Goal: Complete application form: Complete application form

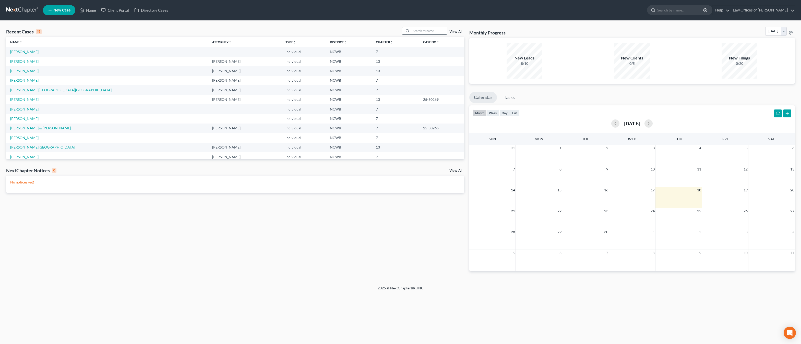
click at [436, 35] on div at bounding box center [424, 31] width 45 height 8
click at [434, 29] on input "search" at bounding box center [429, 30] width 36 height 7
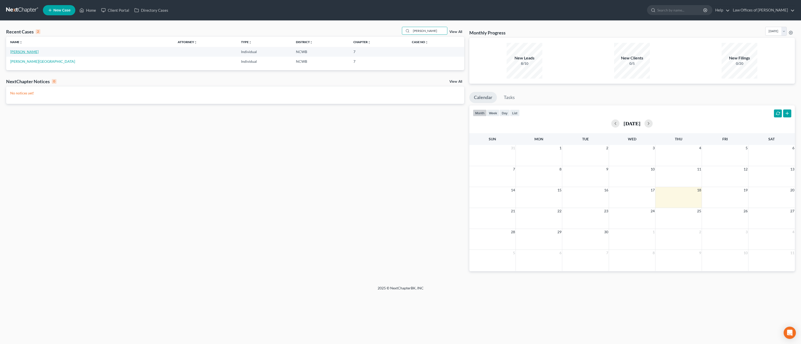
type input "[PERSON_NAME]"
click at [17, 52] on link "[PERSON_NAME]" at bounding box center [24, 52] width 28 height 4
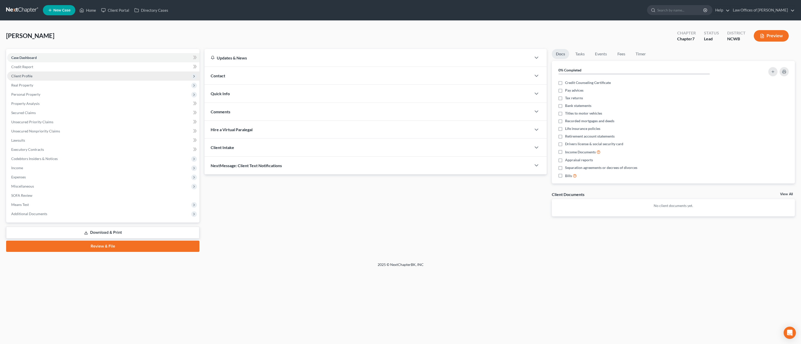
click at [30, 75] on span "Client Profile" at bounding box center [21, 76] width 21 height 4
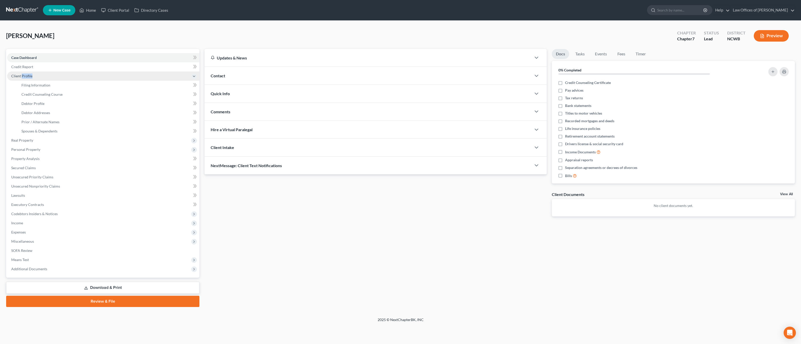
click at [30, 75] on span "Client Profile" at bounding box center [21, 76] width 21 height 4
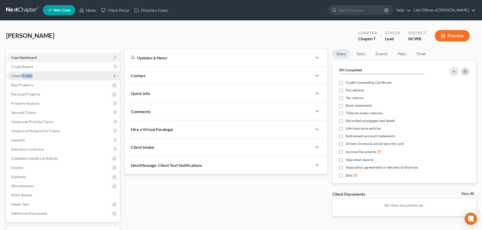
click at [16, 75] on span "Client Profile" at bounding box center [21, 76] width 21 height 4
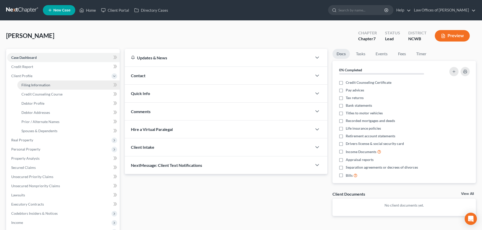
click at [37, 85] on span "Filing Information" at bounding box center [35, 85] width 29 height 4
select select "1"
select select "0"
select select "28"
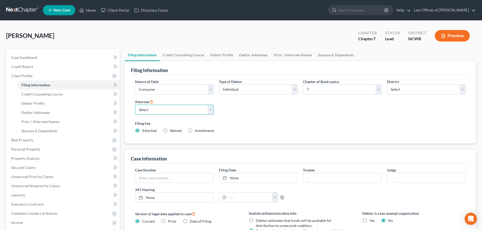
click at [175, 112] on select "Select F. [PERSON_NAME] - NCWB [PERSON_NAME] - NCWB" at bounding box center [174, 110] width 79 height 10
select select "1"
click at [135, 105] on select "Select F. [PERSON_NAME] - NCWB [PERSON_NAME] - NCWB" at bounding box center [174, 110] width 79 height 10
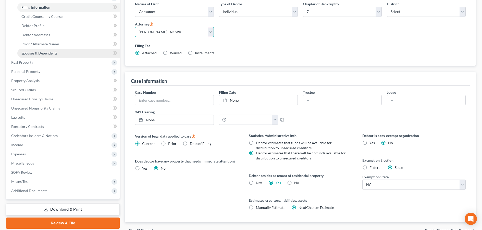
scroll to position [77, 0]
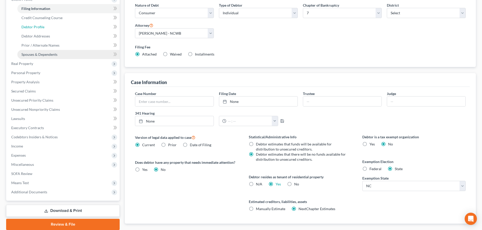
click at [26, 26] on span "Debtor Profile" at bounding box center [32, 27] width 23 height 4
select select "0"
select select "1"
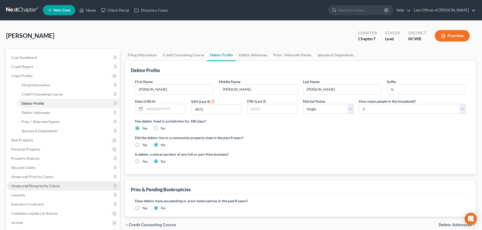
click at [20, 186] on span "Unsecured Nonpriority Claims" at bounding box center [35, 186] width 49 height 4
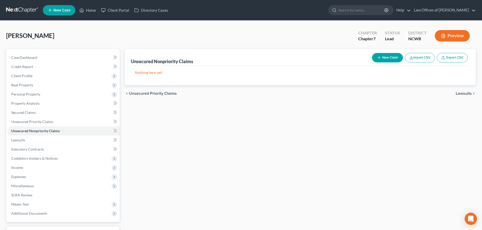
click at [379, 57] on icon "button" at bounding box center [379, 58] width 4 height 4
select select "0"
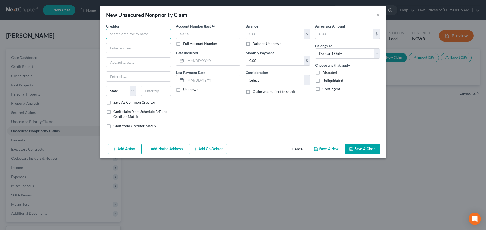
click at [141, 36] on input "text" at bounding box center [138, 34] width 65 height 10
type input "Capital One"
click at [214, 32] on input "text" at bounding box center [208, 34] width 65 height 10
type input "8738"
click at [279, 32] on input "text" at bounding box center [275, 34] width 58 height 10
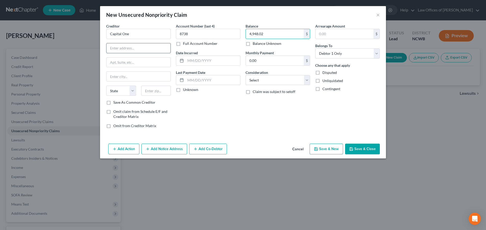
type input "4,948.02"
click at [141, 51] on input "text" at bounding box center [138, 48] width 64 height 10
type input "c"
type input "M"
drag, startPoint x: 146, startPoint y: 35, endPoint x: 74, endPoint y: 27, distance: 72.1
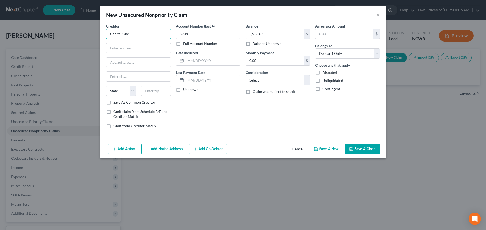
click at [74, 27] on div "New Unsecured Nonpriority Claim × Creditor * Capital One State [US_STATE] AK AR…" at bounding box center [243, 115] width 486 height 230
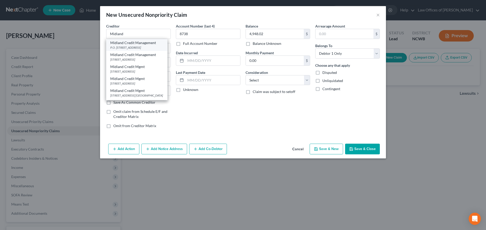
click at [119, 44] on div "Midland Credit Management" at bounding box center [136, 42] width 53 height 5
type input "Midland Credit Management"
type input "P.O. Box 939069"
type input "[GEOGRAPHIC_DATA]"
select select "4"
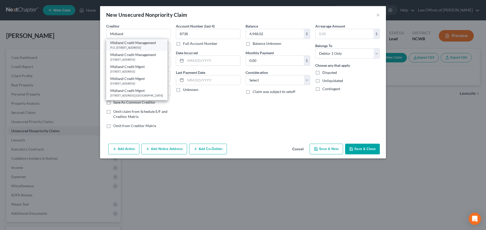
type input "92193"
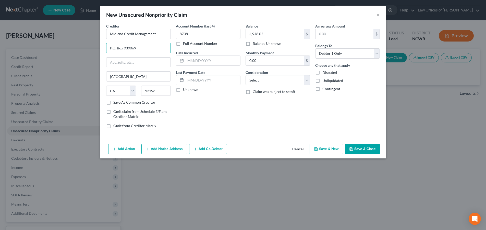
drag, startPoint x: 138, startPoint y: 49, endPoint x: 97, endPoint y: 48, distance: 40.1
click at [97, 48] on div "New Unsecured Nonpriority Claim × Creditor * Midland Credit Management P.O. [GE…" at bounding box center [243, 115] width 486 height 230
click at [113, 59] on input "text" at bounding box center [138, 63] width 64 height 10
paste input "P.O. Box 939069"
type input "P.O. Box 939069"
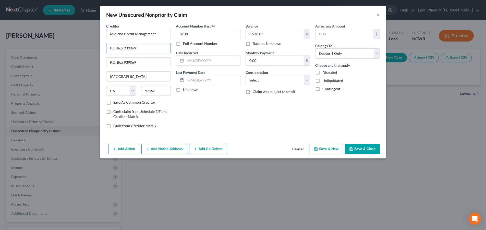
drag, startPoint x: 138, startPoint y: 51, endPoint x: 95, endPoint y: 50, distance: 42.9
click at [95, 50] on div "New Unsecured Nonpriority Claim × Creditor * Midland Credit Management P.O. Box…" at bounding box center [243, 115] width 486 height 230
type input "for Capital One"
drag, startPoint x: 144, startPoint y: 62, endPoint x: 84, endPoint y: 63, distance: 60.2
click at [84, 63] on div "New Unsecured Nonpriority Claim × Creditor * Midland Credit Management for Capi…" at bounding box center [243, 115] width 486 height 230
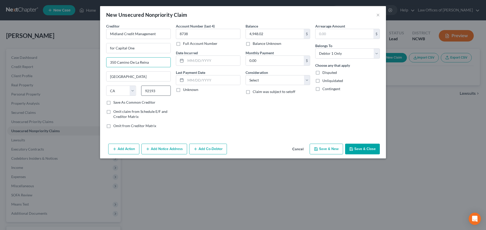
type input "350 Camino De La Reina"
drag, startPoint x: 158, startPoint y: 88, endPoint x: 138, endPoint y: 90, distance: 20.3
click at [138, 90] on div "State [US_STATE] AK AR AZ CA CO CT DE DC [GEOGRAPHIC_DATA] [GEOGRAPHIC_DATA] GU…" at bounding box center [139, 93] width 70 height 14
type input "92108"
click at [210, 60] on input "text" at bounding box center [213, 61] width 55 height 10
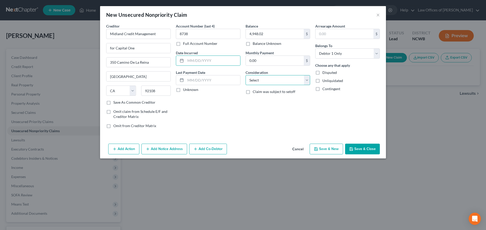
click at [269, 79] on select "Select Cable / Satellite Services Collection Agency Credit Card Debt Debt Couns…" at bounding box center [278, 80] width 65 height 10
select select "1"
click at [246, 75] on select "Select Cable / Satellite Services Collection Agency Credit Card Debt Debt Couns…" at bounding box center [278, 80] width 65 height 10
click at [364, 149] on button "Save & Close" at bounding box center [362, 149] width 35 height 11
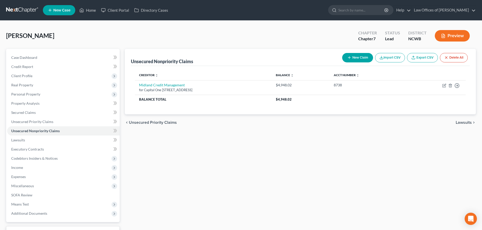
click at [359, 56] on button "New Claim" at bounding box center [357, 57] width 31 height 9
select select "0"
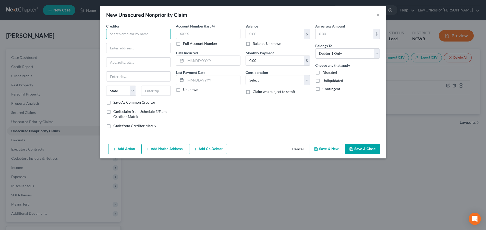
click at [148, 33] on input "text" at bounding box center [138, 34] width 65 height 10
type input "Citizens Pay"
type input "??"
click at [224, 35] on input "text" at bounding box center [208, 34] width 65 height 10
type input "0242"
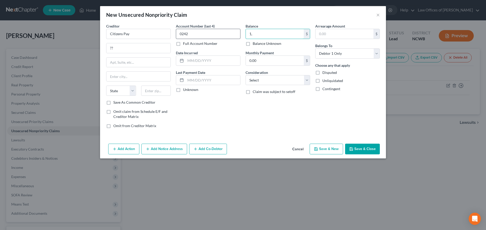
type input "1"
type input "1,927.63"
click at [359, 148] on button "Save & Close" at bounding box center [362, 149] width 35 height 11
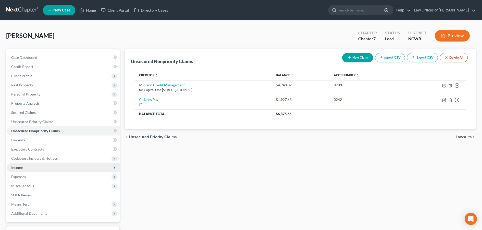
click at [15, 168] on span "Income" at bounding box center [17, 168] width 12 height 4
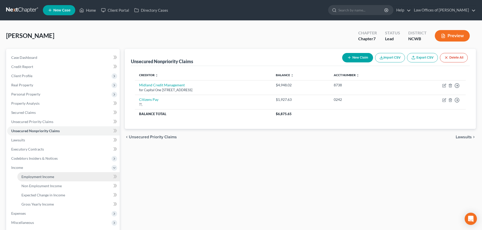
click at [28, 178] on span "Employment Income" at bounding box center [37, 177] width 33 height 4
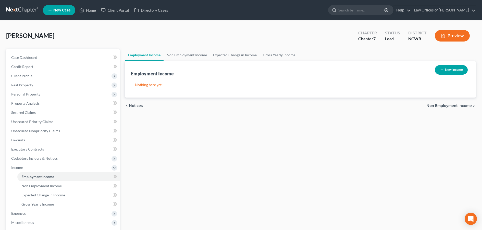
click at [462, 69] on button "New Income" at bounding box center [451, 69] width 33 height 9
select select "0"
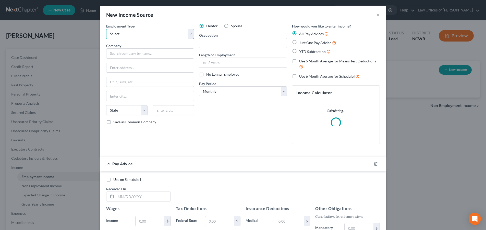
click at [144, 34] on select "Select Full or [DEMOGRAPHIC_DATA] Employment Self Employment" at bounding box center [150, 34] width 88 height 10
select select "0"
click at [106, 29] on select "Select Full or [DEMOGRAPHIC_DATA] Employment Self Employment" at bounding box center [150, 34] width 88 height 10
click at [139, 55] on input "text" at bounding box center [150, 53] width 88 height 10
type input "B"
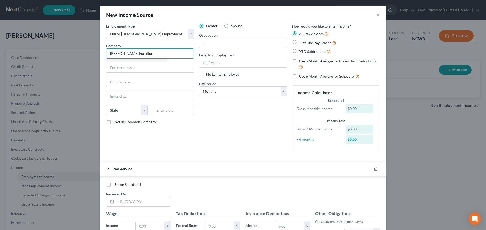
type input "[PERSON_NAME] Furniture"
type input "[STREET_ADDRESS][PERSON_NAME]"
type input "[PERSON_NAME][GEOGRAPHIC_DATA]"
select select "28"
click at [236, 42] on input "text" at bounding box center [242, 43] width 87 height 10
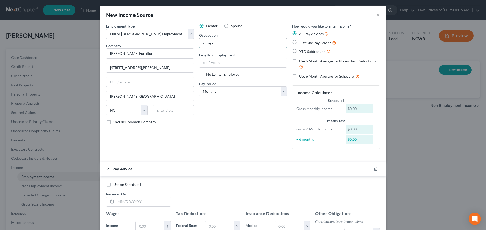
type input "sprayer"
click at [159, 112] on input "text" at bounding box center [173, 110] width 41 height 10
type input "28612"
type input "[GEOGRAPHIC_DATA]"
click at [25, 130] on div "New Income Source × Employment Type * Select Full or [DEMOGRAPHIC_DATA] Employm…" at bounding box center [243, 115] width 486 height 230
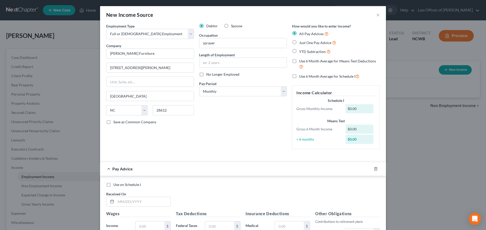
click at [25, 130] on div "New Income Source × Employment Type * Select Full or [DEMOGRAPHIC_DATA] Employm…" at bounding box center [243, 115] width 486 height 230
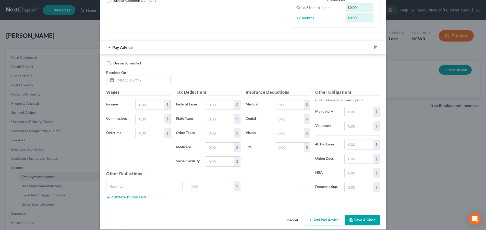
scroll to position [127, 0]
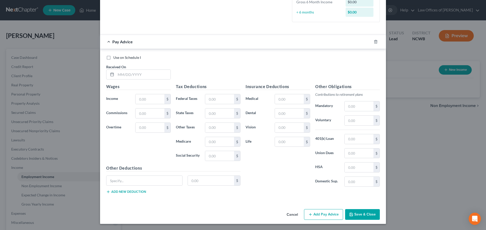
click at [353, 214] on button "Save & Close" at bounding box center [362, 215] width 35 height 11
click at [121, 76] on input "text" at bounding box center [143, 75] width 55 height 10
type input "."
click at [144, 101] on input "text" at bounding box center [150, 99] width 29 height 10
type input "0."
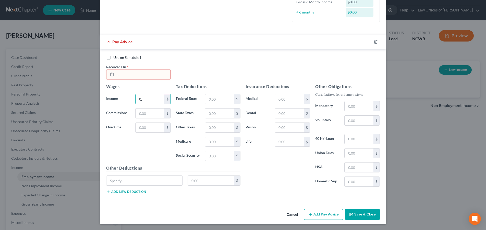
click at [364, 214] on button "Save & Close" at bounding box center [362, 215] width 35 height 11
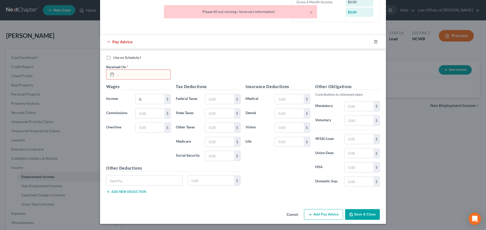
click at [137, 76] on input "." at bounding box center [143, 75] width 55 height 10
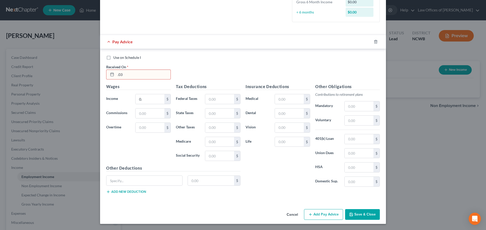
click at [354, 213] on button "Save & Close" at bounding box center [362, 215] width 35 height 11
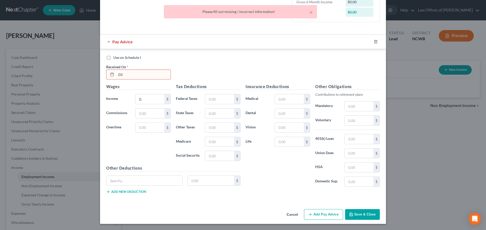
click at [280, 11] on div "Please fill out missing / incorrect information!" at bounding box center [240, 11] width 145 height 5
click at [134, 78] on input ".03" at bounding box center [143, 75] width 55 height 10
drag, startPoint x: 105, startPoint y: 76, endPoint x: 97, endPoint y: 74, distance: 8.9
click at [97, 74] on div "New Income Source × Employment Type * Select Full or [DEMOGRAPHIC_DATA] Employm…" at bounding box center [243, 115] width 486 height 230
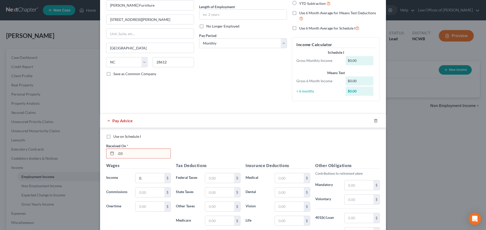
scroll to position [77, 0]
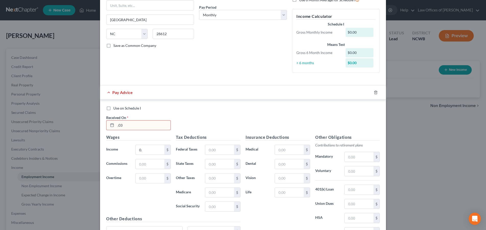
click at [123, 128] on input ".03" at bounding box center [143, 126] width 55 height 10
type input "."
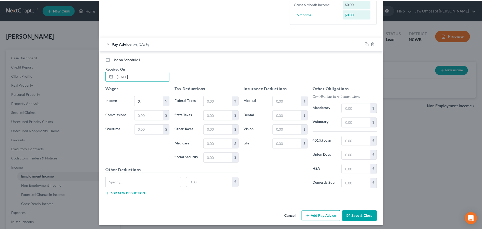
scroll to position [127, 0]
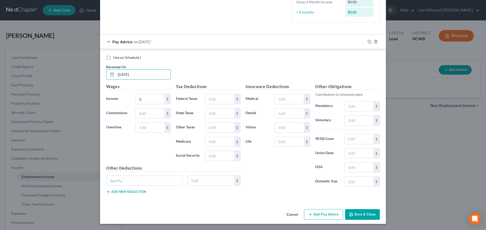
type input "[DATE]"
click at [352, 215] on icon "button" at bounding box center [351, 215] width 4 height 4
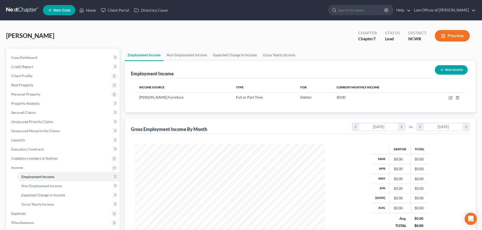
scroll to position [255109, 255004]
click at [17, 213] on span "Expenses" at bounding box center [18, 214] width 15 height 4
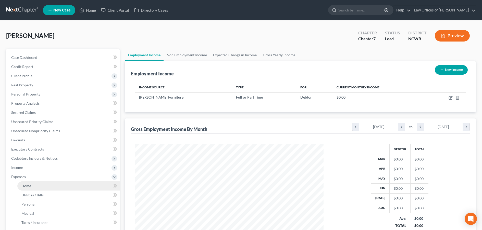
click at [27, 187] on span "Home" at bounding box center [26, 186] width 10 height 4
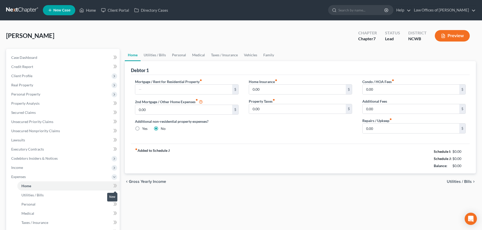
click at [115, 186] on icon at bounding box center [114, 186] width 2 height 4
click at [116, 185] on icon at bounding box center [116, 186] width 2 height 4
click at [199, 88] on input "text" at bounding box center [183, 90] width 97 height 10
type input "600"
click at [465, 180] on span "Utilities / Bills" at bounding box center [459, 182] width 25 height 4
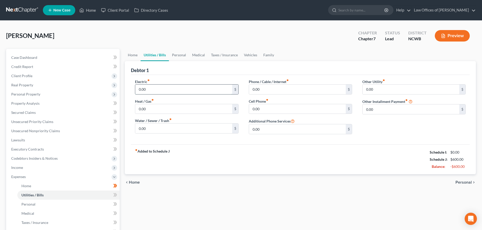
click at [192, 91] on input "0.00" at bounding box center [183, 90] width 97 height 10
type input "150"
click at [154, 129] on input "0.00" at bounding box center [183, 129] width 97 height 10
type input "39"
click at [272, 112] on input "0.00" at bounding box center [297, 109] width 97 height 10
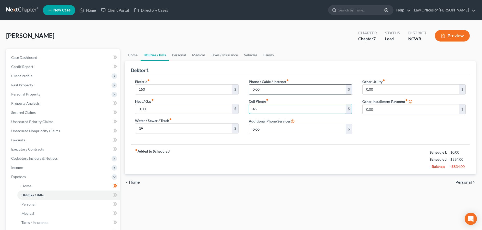
type input "45"
click at [281, 90] on input "0.00" at bounding box center [297, 90] width 97 height 10
type input "108"
click at [467, 183] on span "Personal" at bounding box center [464, 183] width 16 height 4
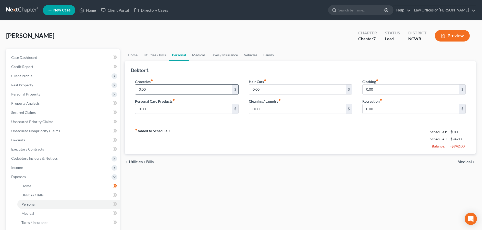
click at [203, 92] on input "0.00" at bounding box center [183, 90] width 97 height 10
type input "200"
click at [462, 163] on span "Medical" at bounding box center [465, 162] width 14 height 4
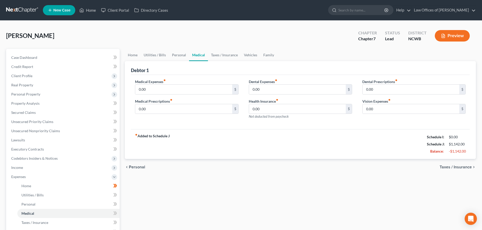
click at [462, 166] on span "Taxes / Insurance" at bounding box center [456, 167] width 32 height 4
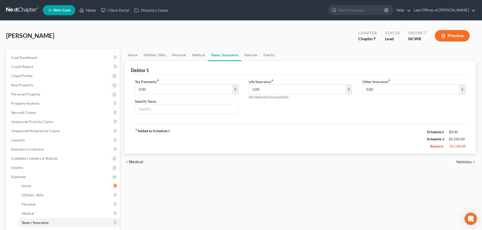
click at [464, 162] on span "Vehicles" at bounding box center [464, 162] width 16 height 4
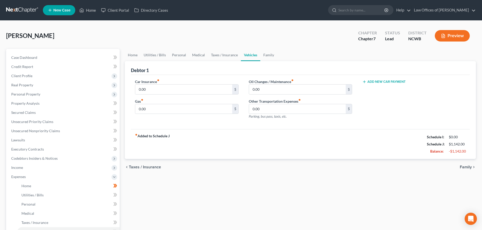
click at [153, 95] on div "Car Insurance fiber_manual_record 0.00 $ Gas fiber_manual_record 0.00 $" at bounding box center [187, 101] width 114 height 44
click at [156, 90] on input "0.00" at bounding box center [183, 90] width 97 height 10
type input "485"
click at [200, 113] on input "0.00" at bounding box center [183, 109] width 97 height 10
type input "40"
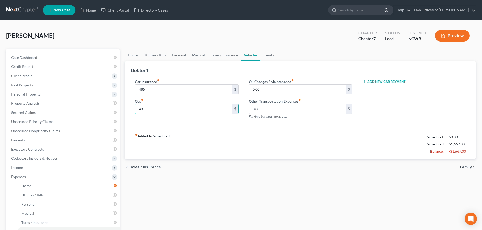
click at [469, 167] on span "Family" at bounding box center [466, 167] width 12 height 4
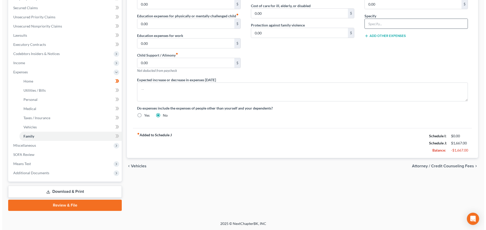
scroll to position [105, 0]
click at [437, 165] on span "Attorney / Credit Counseling Fees" at bounding box center [441, 166] width 62 height 4
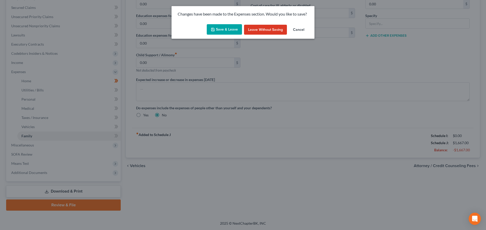
click at [227, 30] on button "Save & Leave" at bounding box center [224, 29] width 35 height 11
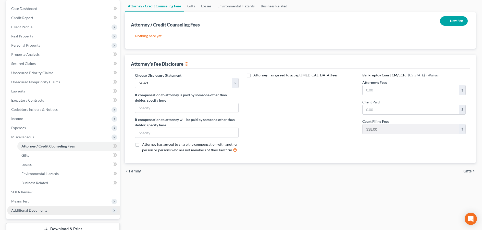
scroll to position [51, 0]
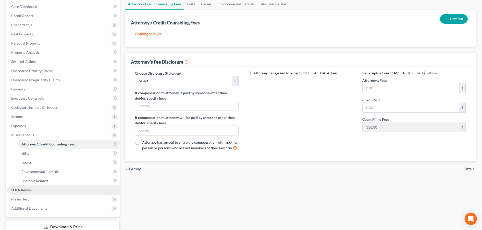
click at [26, 189] on span "SOFA Review" at bounding box center [21, 190] width 21 height 4
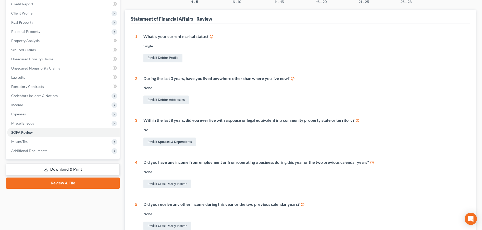
scroll to position [16, 0]
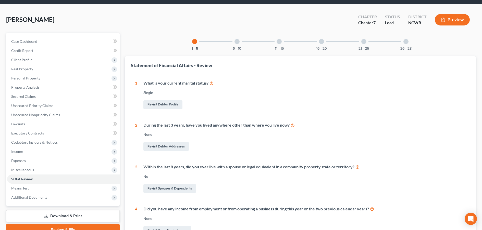
click at [237, 41] on div at bounding box center [237, 41] width 5 height 5
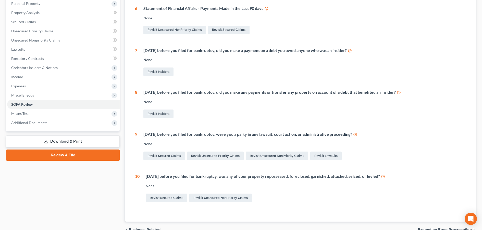
scroll to position [93, 0]
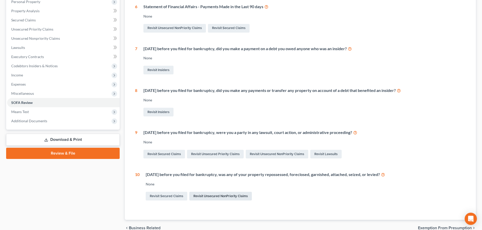
click at [206, 197] on link "Revisit Unsecured NonPriority Claims" at bounding box center [220, 196] width 63 height 9
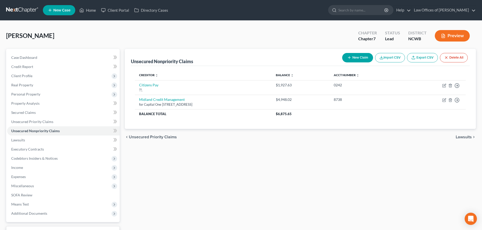
click at [361, 60] on button "New Claim" at bounding box center [357, 57] width 31 height 9
select select "0"
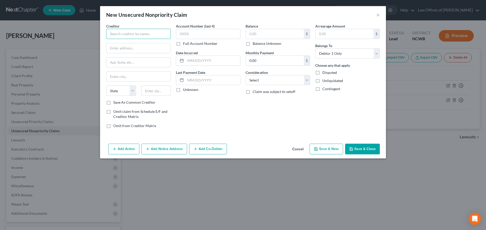
click at [159, 34] on input "text" at bounding box center [138, 34] width 65 height 10
type input "R & L Motors"
click at [132, 48] on input "text" at bounding box center [138, 48] width 64 height 10
type input "355 US-321"
type input "Hickory"
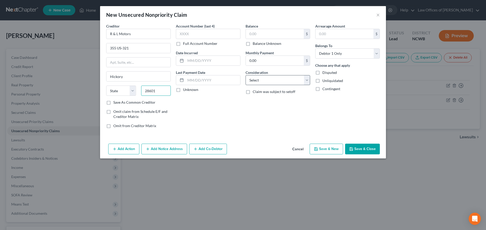
type input "28601"
click at [251, 81] on select "Select Cable / Satellite Services Collection Agency Credit Card Debt Debt Couns…" at bounding box center [278, 80] width 65 height 10
select select "28"
select select "4"
click at [246, 75] on select "Select Cable / Satellite Services Collection Agency Credit Card Debt Debt Couns…" at bounding box center [278, 80] width 65 height 10
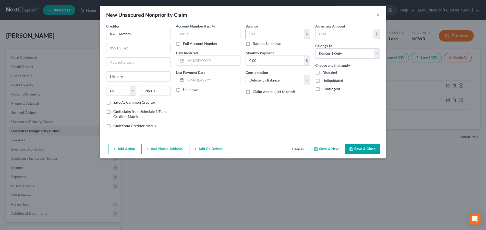
click at [274, 35] on input "text" at bounding box center [275, 34] width 58 height 10
click at [253, 43] on label "Balance Unknown" at bounding box center [267, 43] width 29 height 5
click at [255, 43] on input "Balance Unknown" at bounding box center [256, 42] width 3 height 3
checkbox input "true"
type input "0.00"
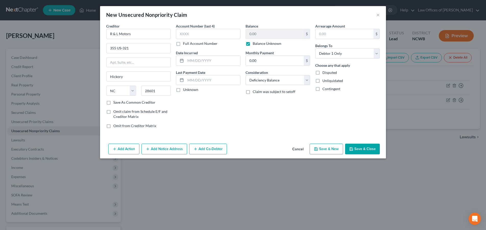
click at [119, 151] on button "Add Action" at bounding box center [123, 149] width 31 height 11
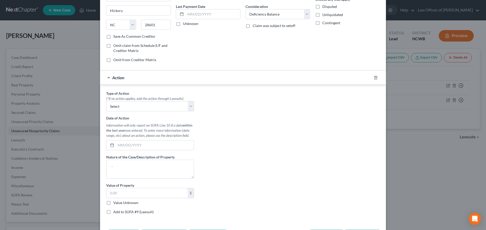
scroll to position [87, 0]
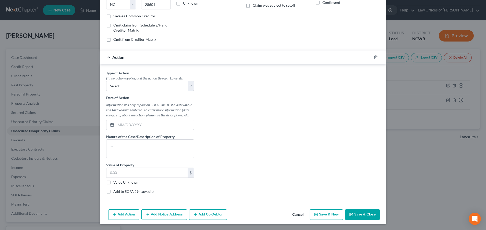
click at [366, 213] on button "Save & Close" at bounding box center [362, 215] width 35 height 11
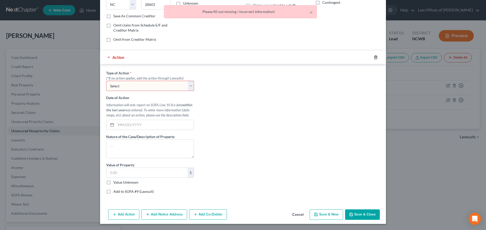
click at [374, 59] on icon "button" at bounding box center [376, 57] width 4 height 4
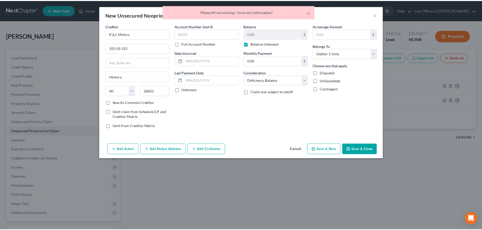
scroll to position [0, 0]
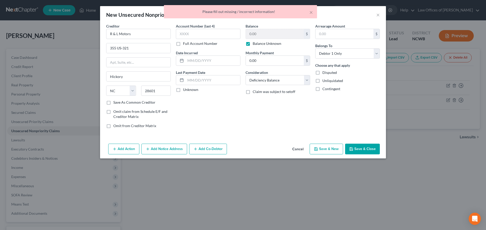
click at [356, 148] on button "Save & Close" at bounding box center [362, 149] width 35 height 11
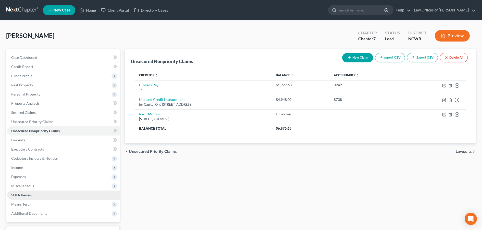
click at [22, 196] on span "SOFA Review" at bounding box center [21, 195] width 21 height 4
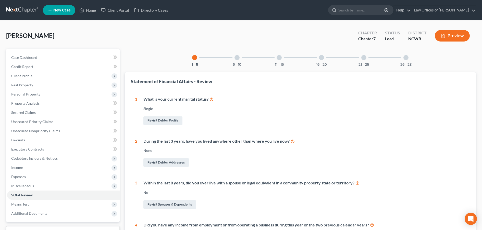
click at [238, 57] on div at bounding box center [237, 57] width 5 height 5
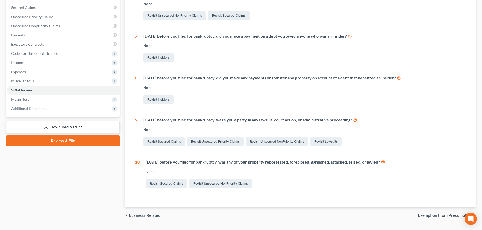
scroll to position [118, 0]
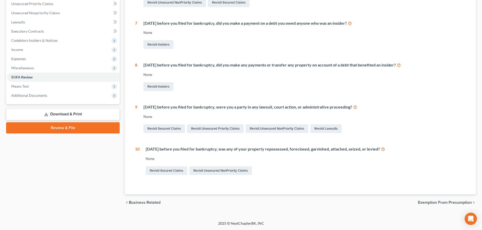
click at [229, 151] on div "[DATE] before you filed for bankruptcy, was any of your property repossessed, f…" at bounding box center [306, 149] width 320 height 6
click at [137, 149] on div "10" at bounding box center [137, 161] width 5 height 30
click at [169, 171] on link "Revisit Secured Claims" at bounding box center [167, 171] width 42 height 9
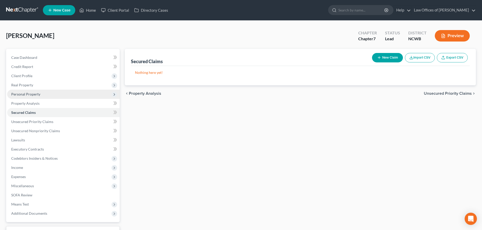
click at [22, 95] on span "Personal Property" at bounding box center [25, 94] width 29 height 4
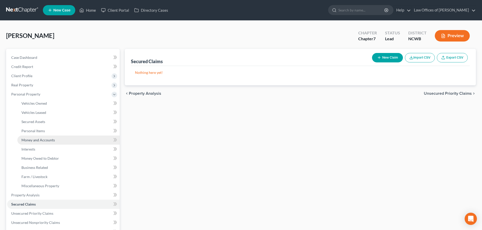
click at [31, 140] on span "Money and Accounts" at bounding box center [37, 140] width 33 height 4
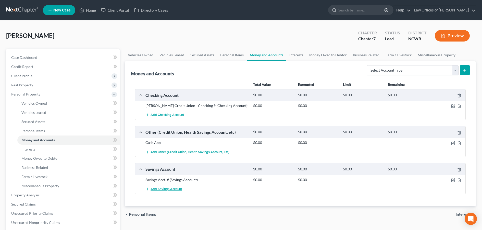
click at [174, 189] on span "Add Savings Account" at bounding box center [166, 189] width 31 height 4
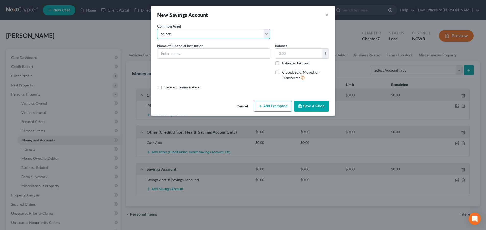
click at [196, 34] on select "Select Acorn svgs (UTMA) Truist savings account ending -1461 [PERSON_NAME] Farg…" at bounding box center [213, 34] width 113 height 10
click at [157, 29] on select "Select Acorn svgs (UTMA) Truist savings account ending -1461 [PERSON_NAME] Farg…" at bounding box center [213, 34] width 113 height 10
click at [204, 50] on input "text" at bounding box center [213, 54] width 112 height 10
click at [229, 53] on input "Truliant Federal Credit Unioin - #" at bounding box center [213, 54] width 112 height 10
type input "Truliant Federal Credit Unioin - # 8248"
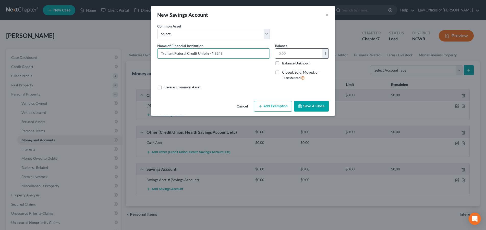
click at [300, 53] on input "text" at bounding box center [298, 54] width 47 height 10
type input "5.00"
click at [204, 53] on input "Truliant Federal Credit Unioin - # 8248" at bounding box center [213, 54] width 112 height 10
click at [169, 52] on input "Truliant Federal Credit Union - # 8248" at bounding box center [213, 54] width 112 height 10
type input "Truliant Federal Credit Union - # 8248"
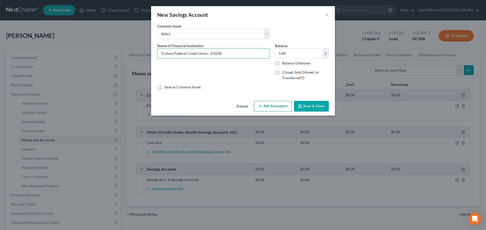
click at [312, 105] on button "Save & Close" at bounding box center [311, 106] width 35 height 11
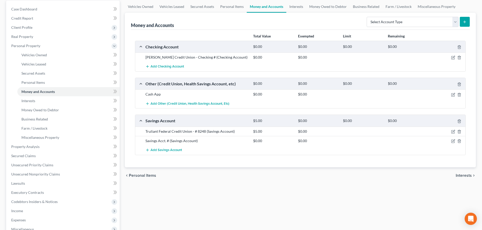
scroll to position [77, 0]
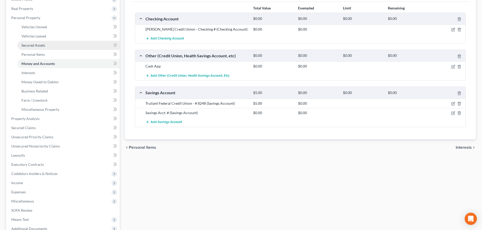
click at [33, 45] on span "Secured Assets" at bounding box center [33, 45] width 24 height 4
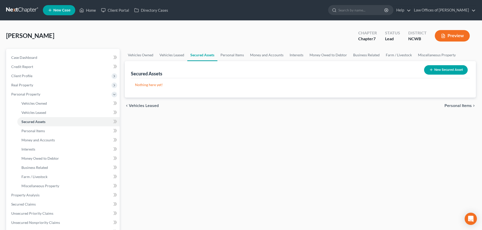
click at [445, 70] on button "New Secured Asset" at bounding box center [446, 69] width 44 height 9
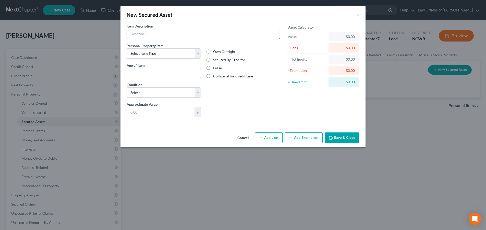
click at [172, 37] on input "text" at bounding box center [203, 34] width 153 height 10
click at [357, 16] on button "×" at bounding box center [358, 15] width 4 height 6
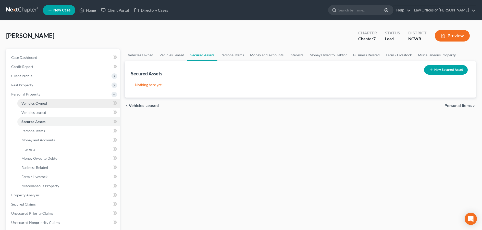
click at [32, 104] on span "Vehicles Owned" at bounding box center [34, 103] width 26 height 4
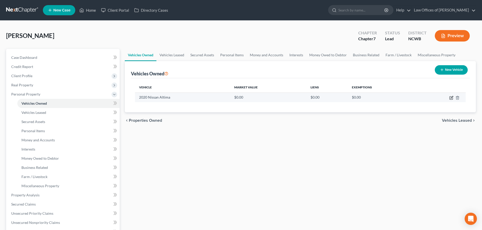
click at [451, 97] on icon "button" at bounding box center [451, 98] width 4 height 4
select select "0"
select select "6"
select select "2"
select select "0"
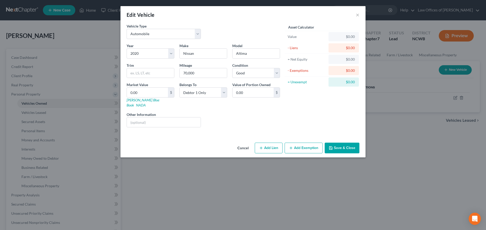
click at [267, 143] on button "Add Lien" at bounding box center [269, 148] width 28 height 11
select select "0"
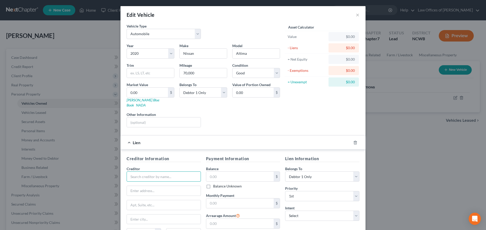
click at [154, 172] on input "text" at bounding box center [164, 177] width 74 height 10
type input "Truliant Federal Credit Union"
click at [153, 183] on div "Truliant Federal Credit Union" at bounding box center [157, 185] width 53 height 5
type input "[STREET_ADDRESS]"
type input "[PERSON_NAME]"
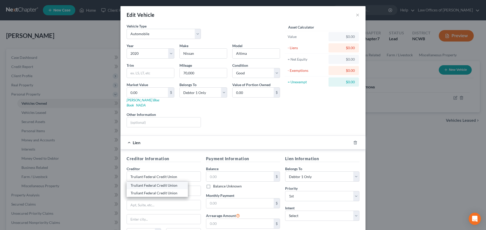
select select "28"
type input "27103"
drag, startPoint x: 165, startPoint y: 187, endPoint x: 93, endPoint y: 188, distance: 71.7
click at [93, 188] on div "Edit Vehicle × Vehicle Type Select Automobile Truck Trailer Watercraft Aircraft…" at bounding box center [243, 115] width 486 height 230
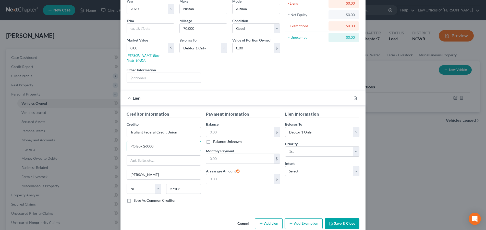
scroll to position [49, 0]
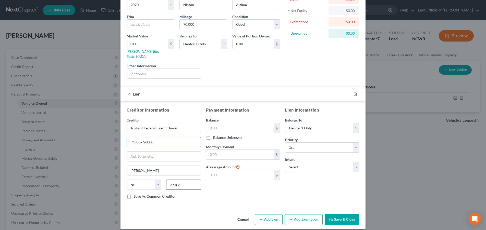
type input "PO Box 26000"
click at [186, 183] on input "27103" at bounding box center [183, 185] width 34 height 10
type input "27114-6000"
click at [225, 150] on input "text" at bounding box center [240, 155] width 68 height 10
type input "491.3"
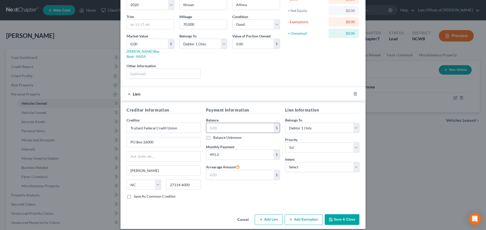
click at [247, 125] on input "text" at bounding box center [240, 128] width 68 height 10
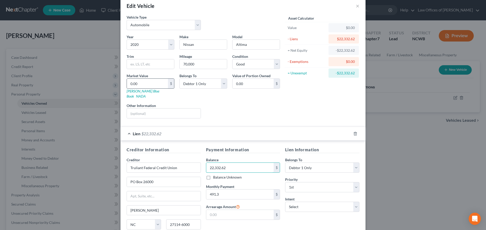
scroll to position [0, 0]
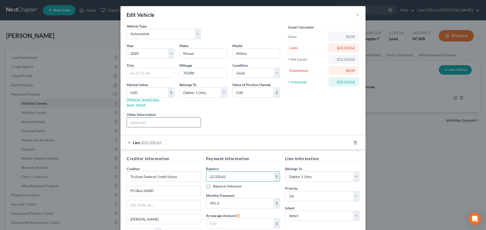
type input "22,332.62"
click at [165, 118] on input "text" at bounding box center [164, 123] width 74 height 10
type input "VIN:"
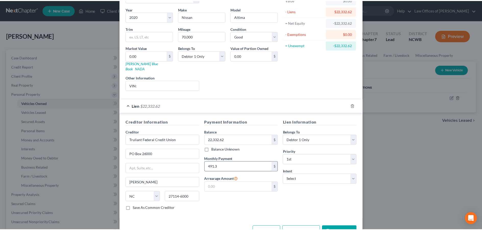
scroll to position [49, 0]
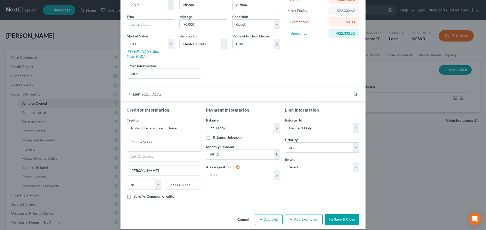
click at [334, 215] on button "Save & Close" at bounding box center [342, 220] width 35 height 11
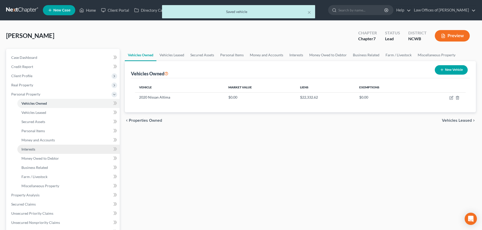
click at [31, 150] on span "Interests" at bounding box center [28, 149] width 14 height 4
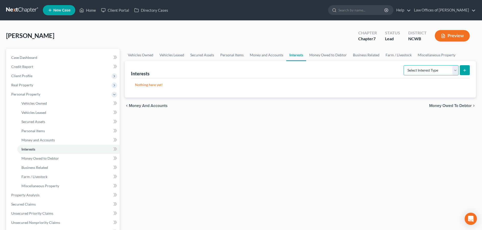
click at [424, 71] on select "Select Interest Type 401K Annuity Bond Education IRA Government Bond Government…" at bounding box center [431, 70] width 55 height 10
select select "401k"
click at [404, 65] on select "Select Interest Type 401K Annuity Bond Education IRA Government Bond Government…" at bounding box center [431, 70] width 55 height 10
click at [466, 70] on button "submit" at bounding box center [465, 70] width 10 height 10
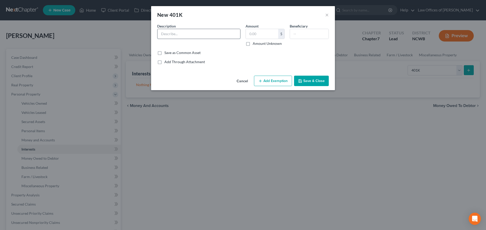
click at [212, 36] on input "text" at bounding box center [198, 34] width 83 height 10
type input "RHF Investments, Inc."
click at [255, 33] on input "text" at bounding box center [262, 34] width 32 height 10
type input "448.29"
click at [311, 80] on button "Save & Close" at bounding box center [311, 81] width 35 height 11
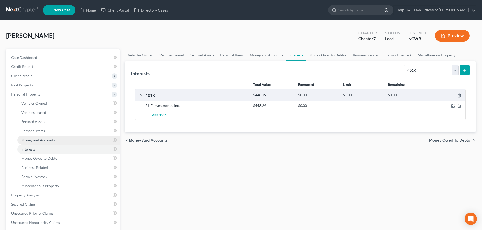
click at [26, 141] on span "Money and Accounts" at bounding box center [37, 140] width 33 height 4
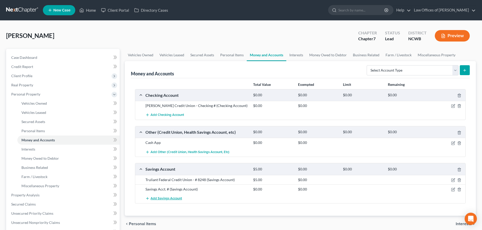
click at [163, 198] on span "Add Savings Account" at bounding box center [166, 199] width 31 height 4
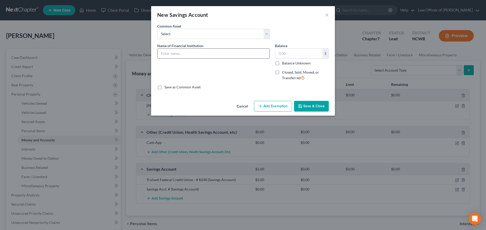
click at [175, 57] on input "text" at bounding box center [213, 54] width 112 height 10
type input "[PERSON_NAME] Credit Union - savings/shares Acct. #"
click at [282, 65] on label "Balance Unknown" at bounding box center [296, 63] width 29 height 5
click at [284, 64] on input "Balance Unknown" at bounding box center [285, 62] width 3 height 3
checkbox input "true"
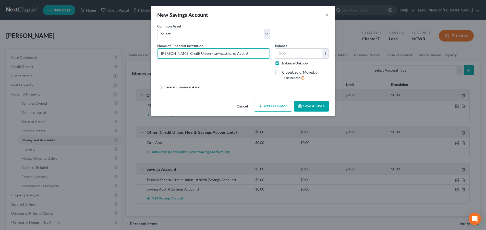
type input "0.00"
click at [307, 105] on button "Save & Close" at bounding box center [311, 106] width 35 height 11
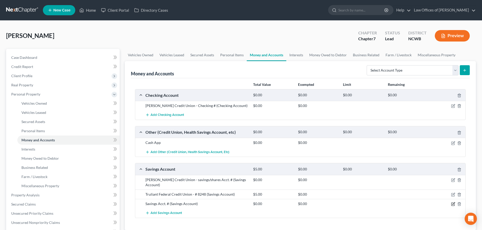
click at [453, 202] on icon "button" at bounding box center [453, 204] width 4 height 4
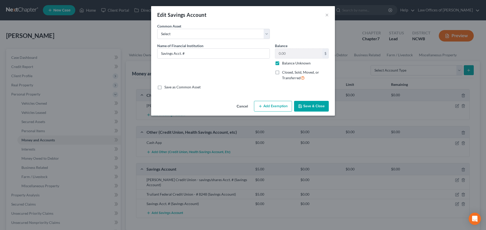
click at [325, 16] on div "Edit Savings Account ×" at bounding box center [243, 14] width 184 height 17
click at [326, 16] on button "×" at bounding box center [327, 15] width 4 height 6
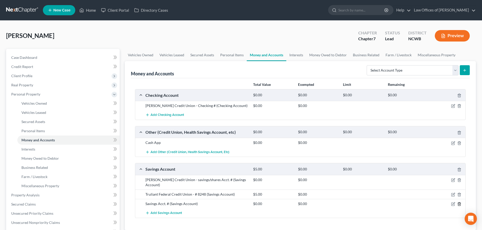
click at [459, 203] on icon "button" at bounding box center [459, 204] width 2 height 3
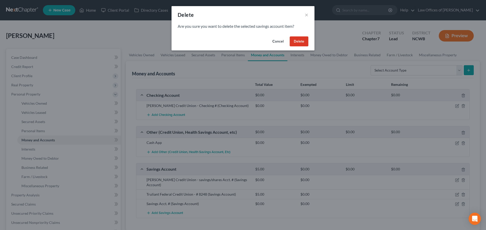
click at [299, 41] on button "Delete" at bounding box center [299, 41] width 19 height 10
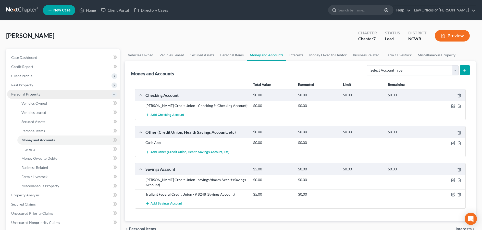
click at [28, 93] on span "Personal Property" at bounding box center [25, 94] width 29 height 4
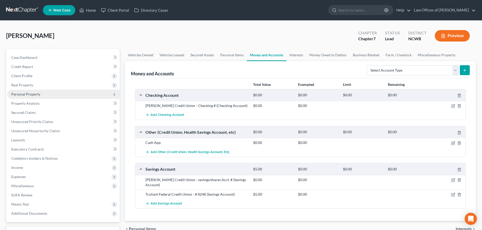
click at [24, 95] on span "Personal Property" at bounding box center [25, 94] width 29 height 4
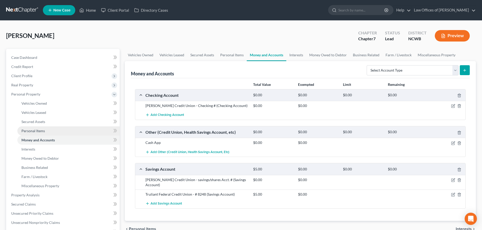
click at [29, 130] on span "Personal Items" at bounding box center [32, 131] width 23 height 4
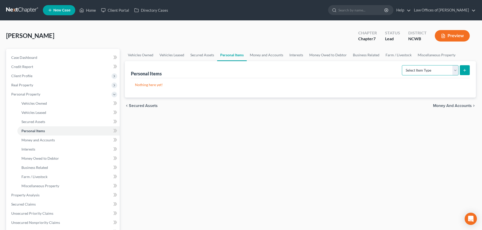
click at [425, 69] on select "Select Item Type Clothing Collectibles Of Value Electronics Firearms Household …" at bounding box center [430, 70] width 57 height 10
select select "electronics"
click at [402, 65] on select "Select Item Type Clothing Collectibles Of Value Electronics Firearms Household …" at bounding box center [430, 70] width 57 height 10
click at [463, 69] on icon "submit" at bounding box center [465, 70] width 4 height 4
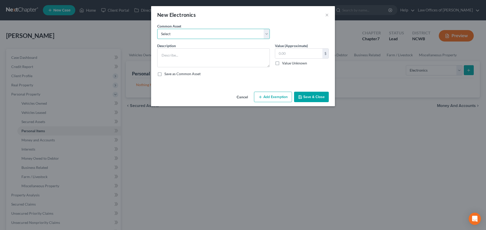
click at [231, 36] on select "Select Tv, DVD Player, Cell Phone, Computer, Printer, , 2 Boom boxes, Tablet, C…" at bounding box center [213, 34] width 113 height 10
select select "0"
click at [157, 29] on select "Select Tv, DVD Player, Cell Phone, Computer, Printer, , 2 Boom boxes, Tablet, C…" at bounding box center [213, 34] width 113 height 10
type textarea "Tv, DVD Player, Cell Phone, Computer, Printer, , 2 Boom boxes, Tablet, CDs, DVDs"
type input "2,000.00"
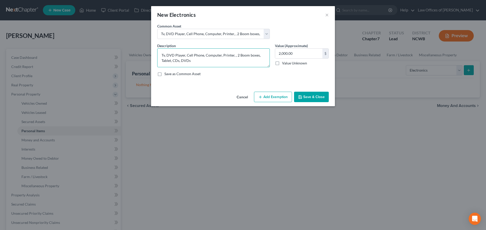
click at [165, 56] on textarea "Tv, DVD Player, Cell Phone, Computer, Printer, , 2 Boom boxes, Tablet, CDs, DVDs" at bounding box center [213, 57] width 113 height 19
type textarea "Tvs (5), Cell Phone, Video Game System - Playstation 5"
click at [295, 55] on input "2,000.00" at bounding box center [298, 54] width 47 height 10
type input "1,250"
click at [302, 96] on icon "button" at bounding box center [300, 97] width 4 height 4
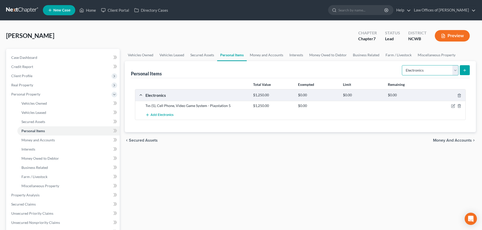
click at [440, 71] on select "Select Item Type Clothing Collectibles Of Value Electronics Firearms Household …" at bounding box center [430, 70] width 57 height 10
select select "clothing"
click at [402, 65] on select "Select Item Type Clothing Collectibles Of Value Electronics Firearms Household …" at bounding box center [430, 70] width 57 height 10
click at [463, 71] on icon "submit" at bounding box center [465, 70] width 4 height 4
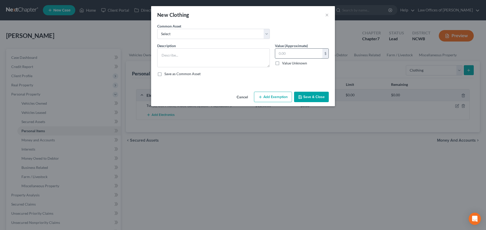
click at [286, 51] on input "text" at bounding box center [298, 54] width 47 height 10
type input "100"
click at [243, 61] on textarea at bounding box center [213, 57] width 113 height 19
click at [248, 32] on select "Select All clothing All clothing and personal effects" at bounding box center [213, 34] width 113 height 10
select select "0"
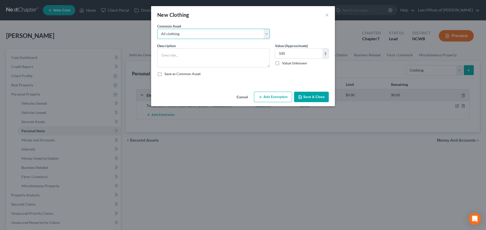
click at [157, 29] on select "Select All clothing All clothing and personal effects" at bounding box center [213, 34] width 113 height 10
type textarea "All clothing"
type input "100"
click at [310, 94] on button "Save & Close" at bounding box center [311, 97] width 35 height 11
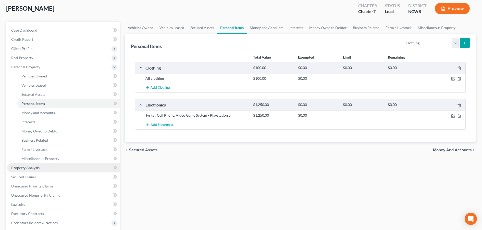
scroll to position [51, 0]
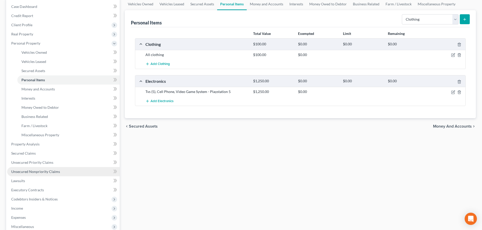
click at [36, 171] on span "Unsecured Nonpriority Claims" at bounding box center [35, 172] width 49 height 4
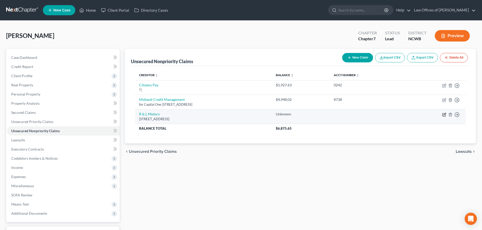
click at [444, 115] on icon "button" at bounding box center [444, 115] width 4 height 4
select select "28"
select select "4"
select select "0"
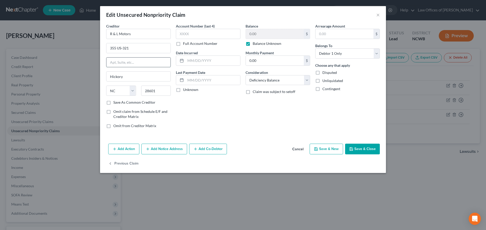
click at [144, 66] on input "text" at bounding box center [138, 63] width 64 height 10
type input "possible repo deficiency - ?"
click at [367, 151] on button "Save & Close" at bounding box center [362, 149] width 35 height 11
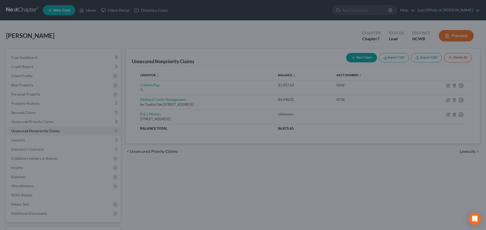
type input "0"
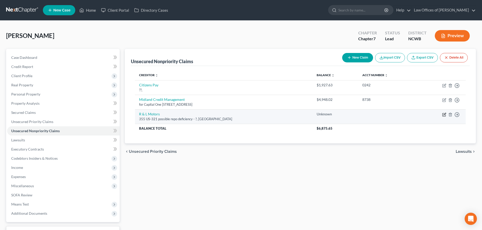
click at [444, 116] on icon "button" at bounding box center [444, 115] width 4 height 4
select select "28"
select select "4"
select select "0"
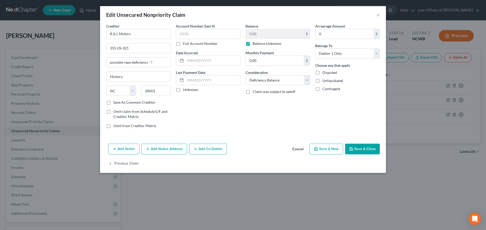
click at [369, 149] on button "Save & Close" at bounding box center [362, 149] width 35 height 11
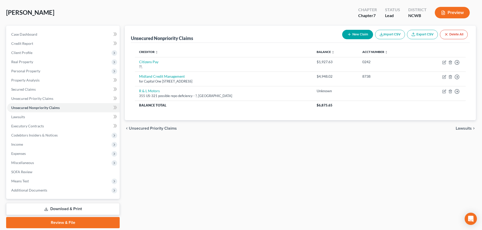
scroll to position [41, 0]
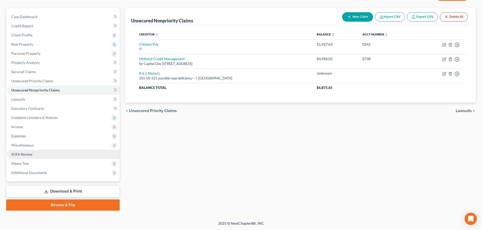
click at [18, 154] on span "SOFA Review" at bounding box center [21, 154] width 21 height 4
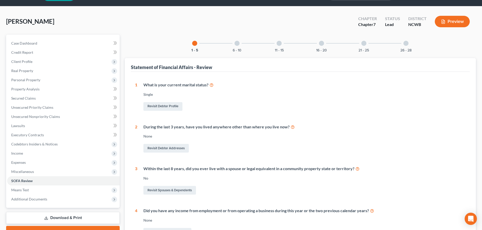
scroll to position [77, 0]
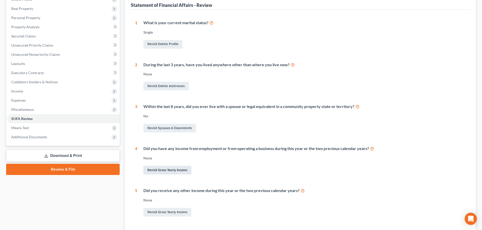
click at [169, 171] on link "Revisit Gross Yearly Income" at bounding box center [167, 170] width 48 height 9
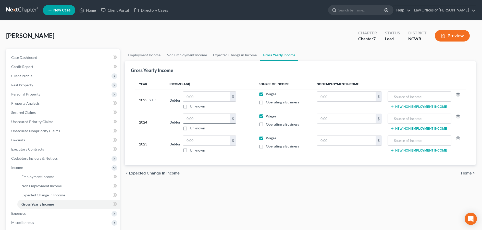
drag, startPoint x: 201, startPoint y: 121, endPoint x: 201, endPoint y: 116, distance: 5.1
click at [201, 119] on input "text" at bounding box center [206, 119] width 47 height 10
type input "28,766"
click at [200, 142] on input "text" at bounding box center [206, 141] width 47 height 10
click at [212, 142] on input "text" at bounding box center [206, 141] width 47 height 10
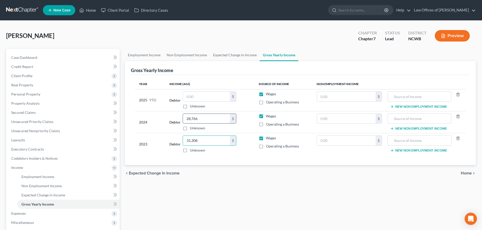
click at [203, 118] on input "28,766" at bounding box center [206, 119] width 47 height 10
click at [207, 100] on input "text" at bounding box center [206, 97] width 47 height 10
click at [201, 141] on input "31,308" at bounding box center [206, 141] width 47 height 10
type input "3"
type input "31,308"
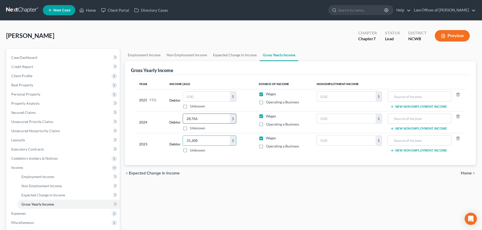
click at [215, 122] on input "28,766" at bounding box center [206, 119] width 47 height 10
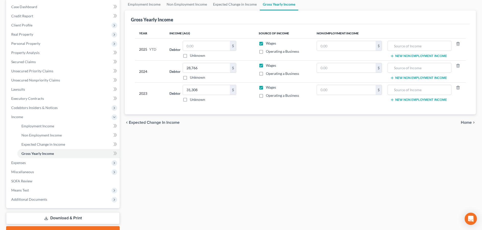
scroll to position [77, 0]
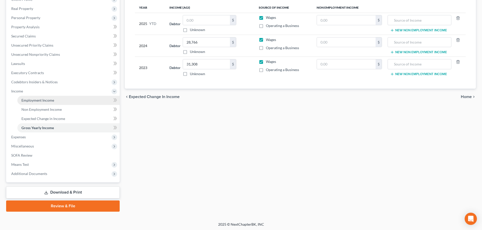
click at [44, 101] on span "Employment Income" at bounding box center [37, 100] width 33 height 4
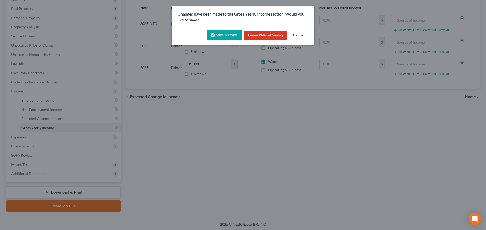
click at [221, 31] on button "Save & Leave" at bounding box center [224, 35] width 35 height 11
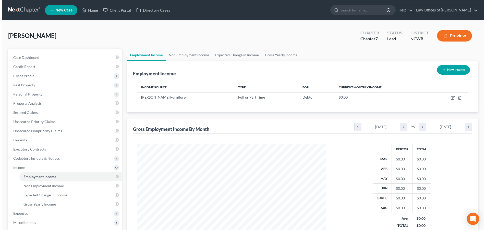
scroll to position [94, 199]
click at [451, 70] on button "New Income" at bounding box center [451, 69] width 33 height 9
select select "0"
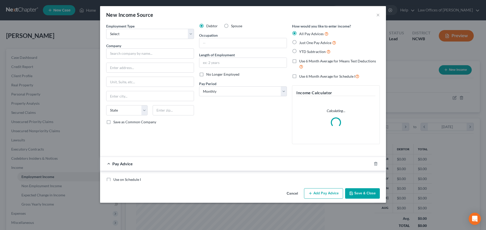
scroll to position [95, 201]
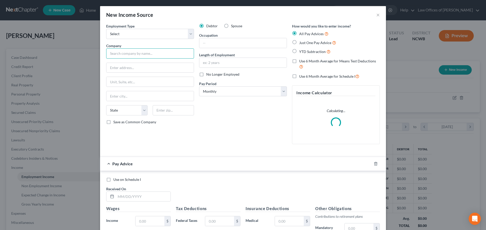
click at [112, 53] on input "text" at bounding box center [150, 53] width 88 height 10
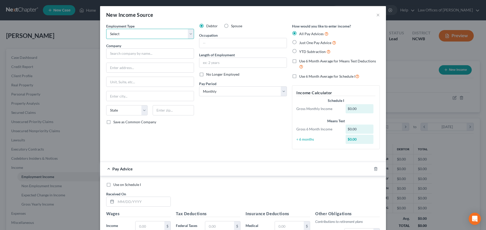
click at [188, 35] on select "Select Full or [DEMOGRAPHIC_DATA] Employment Self Employment" at bounding box center [150, 34] width 88 height 10
select select "0"
click at [106, 29] on select "Select Full or [DEMOGRAPHIC_DATA] Employment Self Employment" at bounding box center [150, 34] width 88 height 10
click at [160, 52] on input "text" at bounding box center [150, 53] width 88 height 10
type input "Century Furniture LLC"
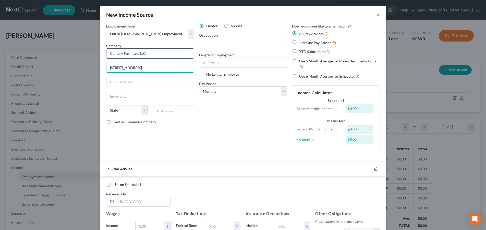
type input "[STREET_ADDRESS]"
type input "Hickory"
select select "28"
type input "1"
type input "28601"
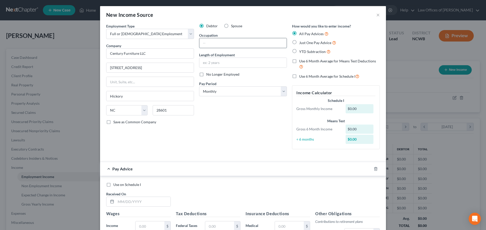
click at [234, 43] on input "text" at bounding box center [242, 43] width 87 height 10
type input "furniture"
click at [119, 202] on input "text" at bounding box center [143, 202] width 55 height 10
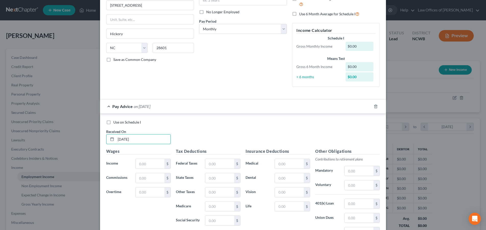
scroll to position [77, 0]
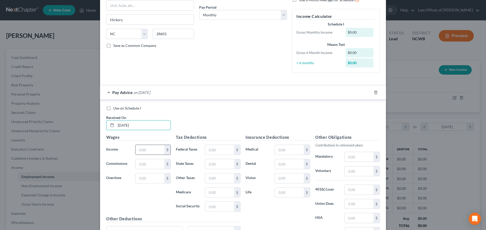
type input "[DATE]"
click at [137, 152] on input "text" at bounding box center [150, 150] width 29 height 10
type input "247.86"
drag, startPoint x: 208, startPoint y: 151, endPoint x: 199, endPoint y: 147, distance: 9.6
click at [208, 151] on input "text" at bounding box center [219, 150] width 29 height 10
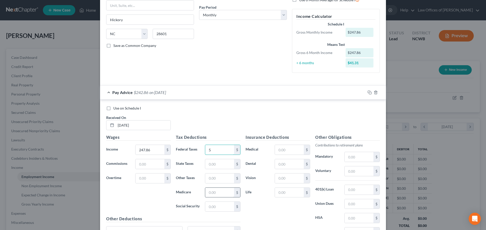
type input "5"
click at [228, 194] on input "text" at bounding box center [219, 193] width 29 height 10
type input "3.59"
click at [213, 165] on input "text" at bounding box center [219, 165] width 29 height 10
drag, startPoint x: 225, startPoint y: 163, endPoint x: 197, endPoint y: 163, distance: 28.3
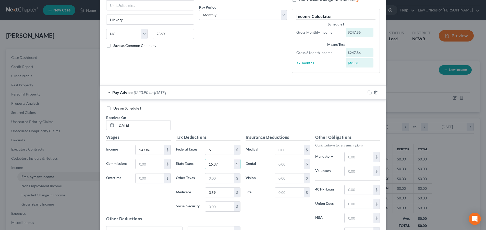
click at [197, 163] on div "State Taxes 15.37 $" at bounding box center [208, 164] width 70 height 10
type input "5.00"
click at [217, 212] on input "text" at bounding box center [219, 207] width 29 height 10
type input "15.37"
click at [152, 125] on input "[DATE]" at bounding box center [143, 126] width 55 height 10
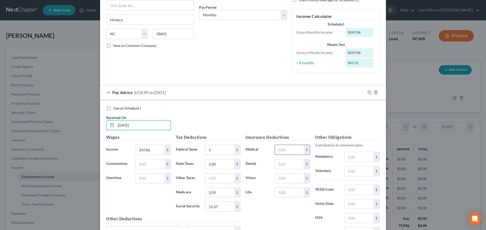
click at [290, 146] on input "text" at bounding box center [289, 150] width 29 height 10
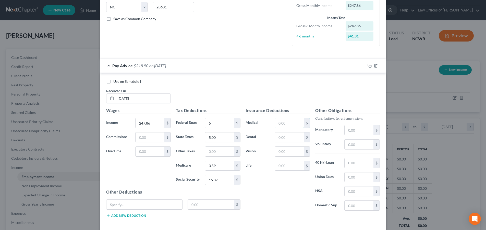
scroll to position [127, 0]
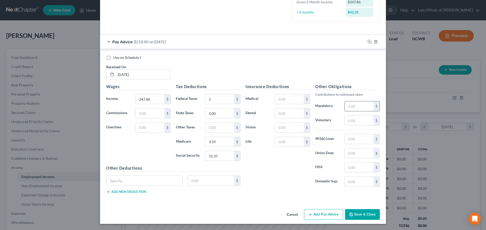
click at [350, 107] on input "text" at bounding box center [359, 107] width 29 height 10
type input "4.96"
click at [158, 46] on div "Pay Advice $213.94 on [DATE]" at bounding box center [232, 42] width 265 height 14
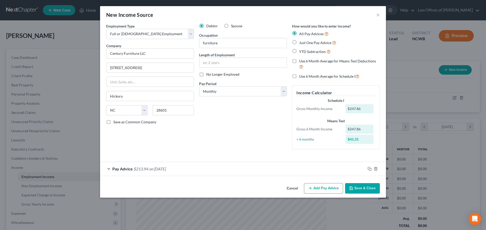
scroll to position [0, 0]
click at [147, 169] on span "$213.94" at bounding box center [141, 169] width 15 height 5
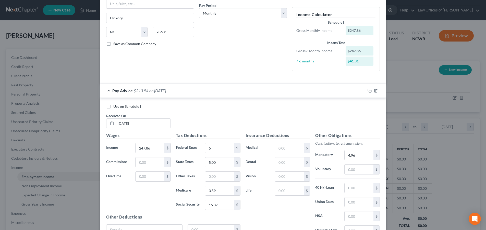
scroll to position [127, 0]
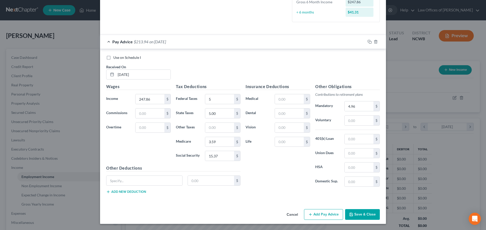
click at [124, 41] on span "Pay Advice" at bounding box center [122, 41] width 20 height 5
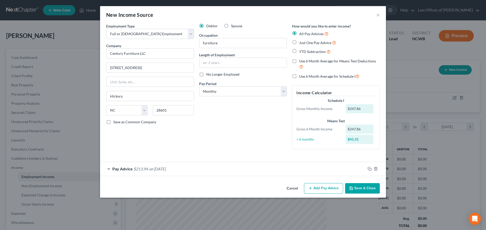
scroll to position [0, 0]
click at [142, 168] on span "$213.94" at bounding box center [141, 169] width 15 height 5
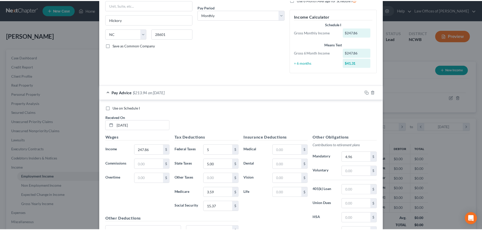
scroll to position [127, 0]
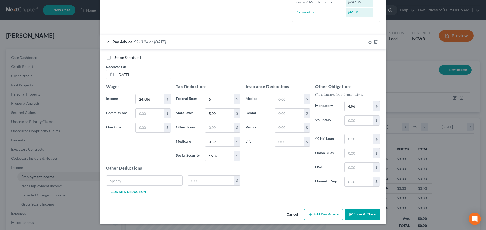
click at [361, 215] on button "Save & Close" at bounding box center [362, 215] width 35 height 11
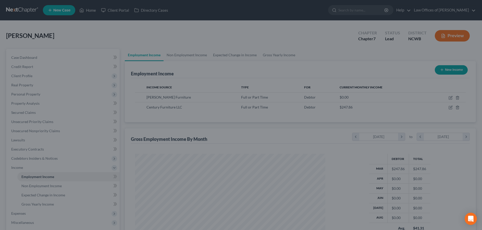
scroll to position [255109, 255004]
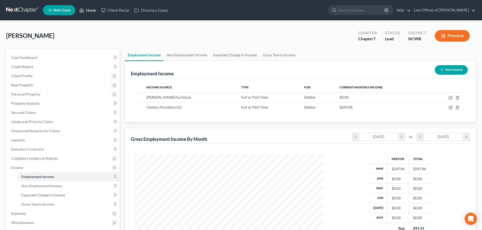
click at [92, 9] on link "Home" at bounding box center [88, 10] width 22 height 9
